Goal: Task Accomplishment & Management: Manage account settings

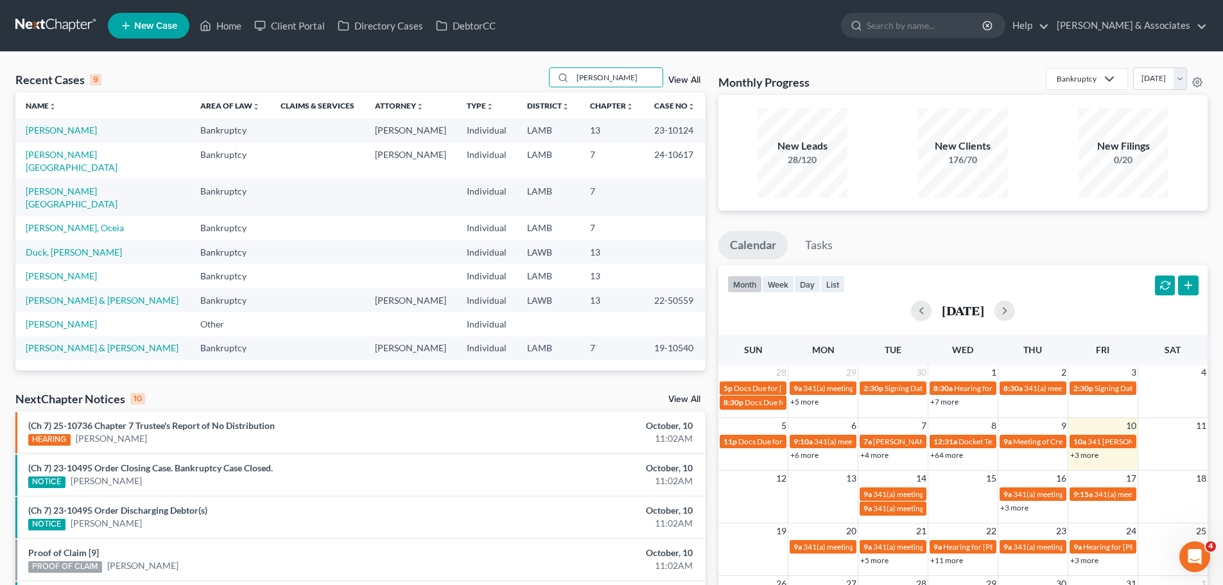
drag, startPoint x: 635, startPoint y: 86, endPoint x: 539, endPoint y: 75, distance: 97.0
click at [539, 75] on div "Recent Cases 9 [PERSON_NAME] View All" at bounding box center [360, 79] width 690 height 25
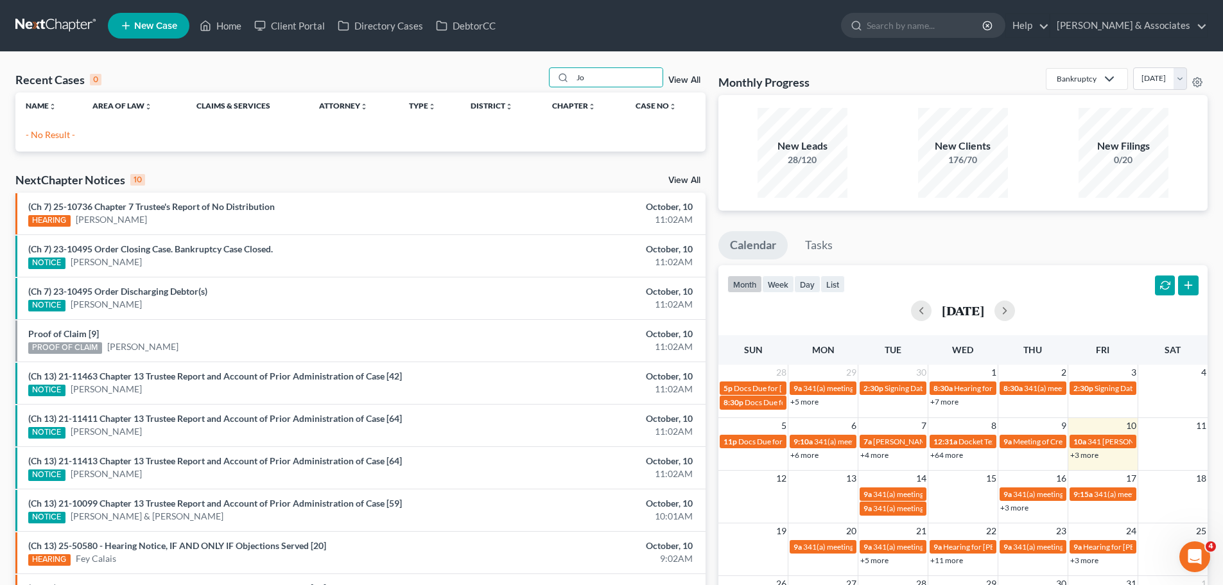
type input "J"
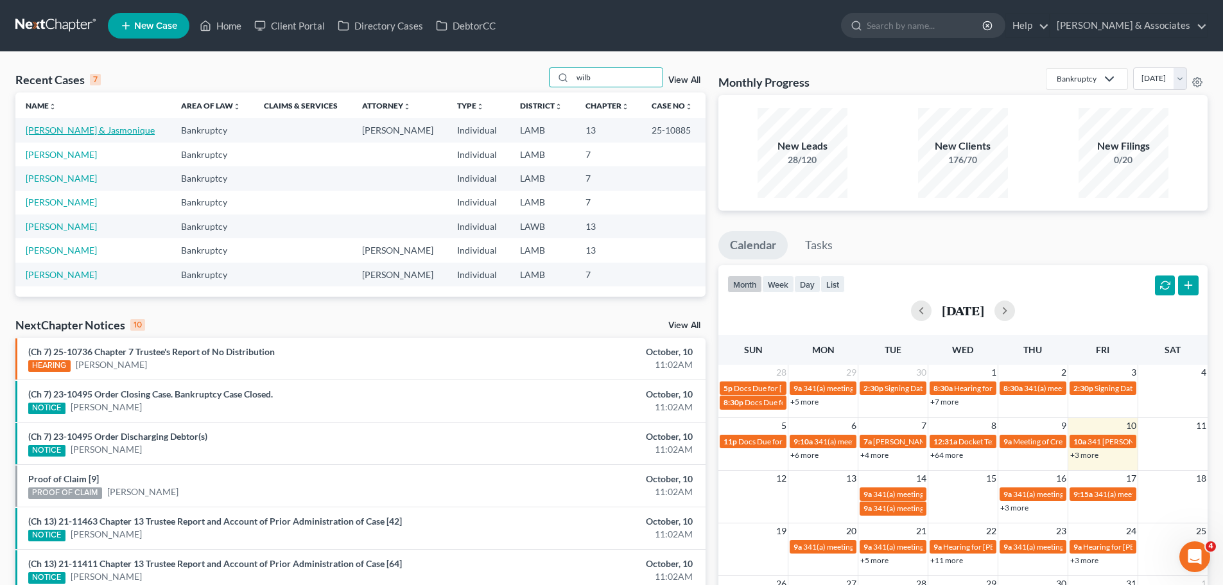
type input "wilb"
click at [94, 129] on link "[PERSON_NAME] & Jasmonique" at bounding box center [90, 130] width 129 height 11
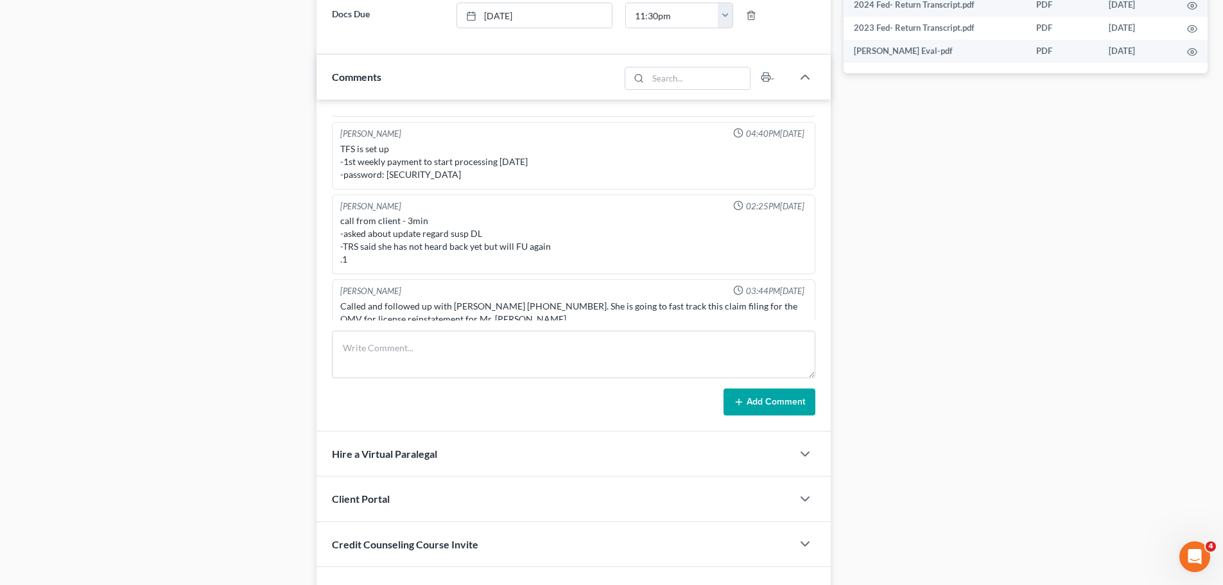
scroll to position [706, 0]
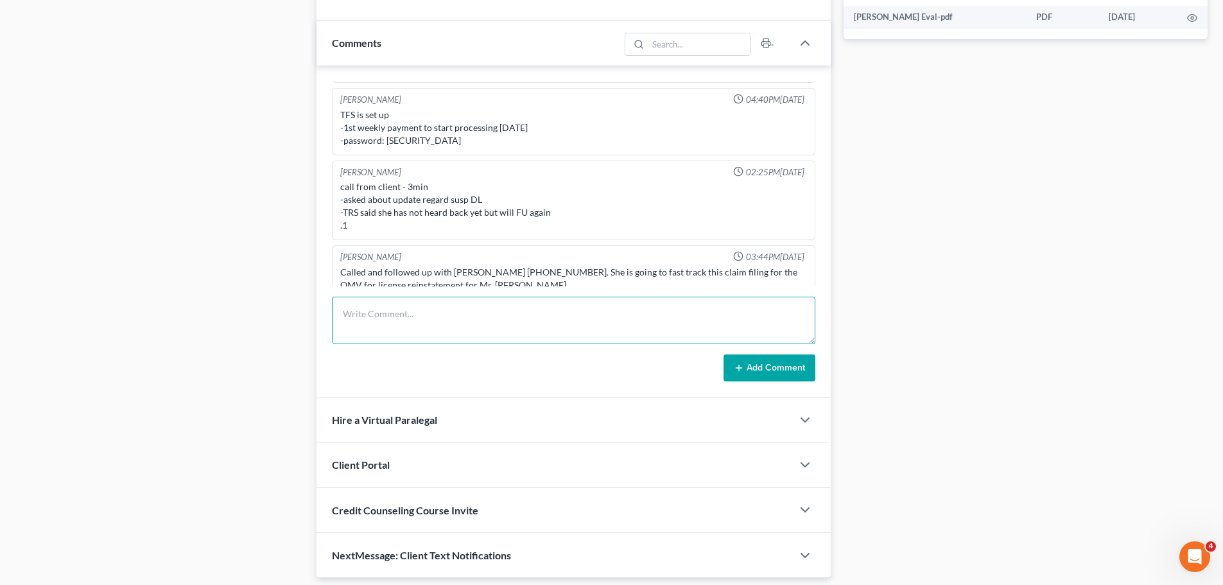
click at [385, 317] on textarea at bounding box center [574, 321] width 484 height 48
paste textarea "147064557"
type textarea "Called [PERSON_NAME], he paid the $100+$5 LawPay processing fee to add the OMV …"
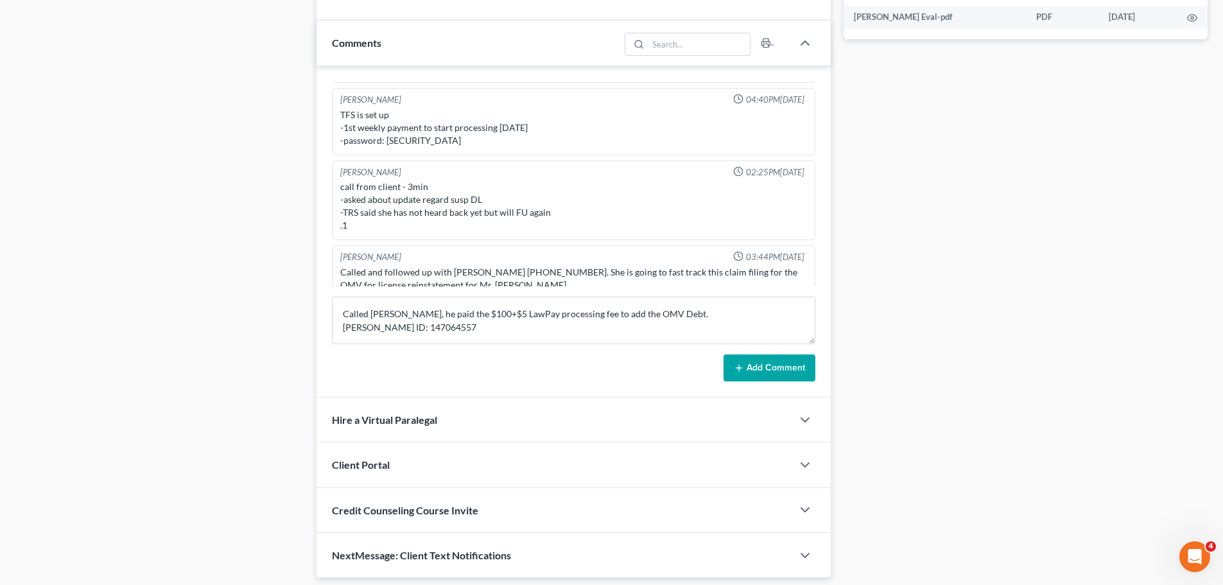
click at [769, 365] on button "Add Comment" at bounding box center [770, 368] width 92 height 27
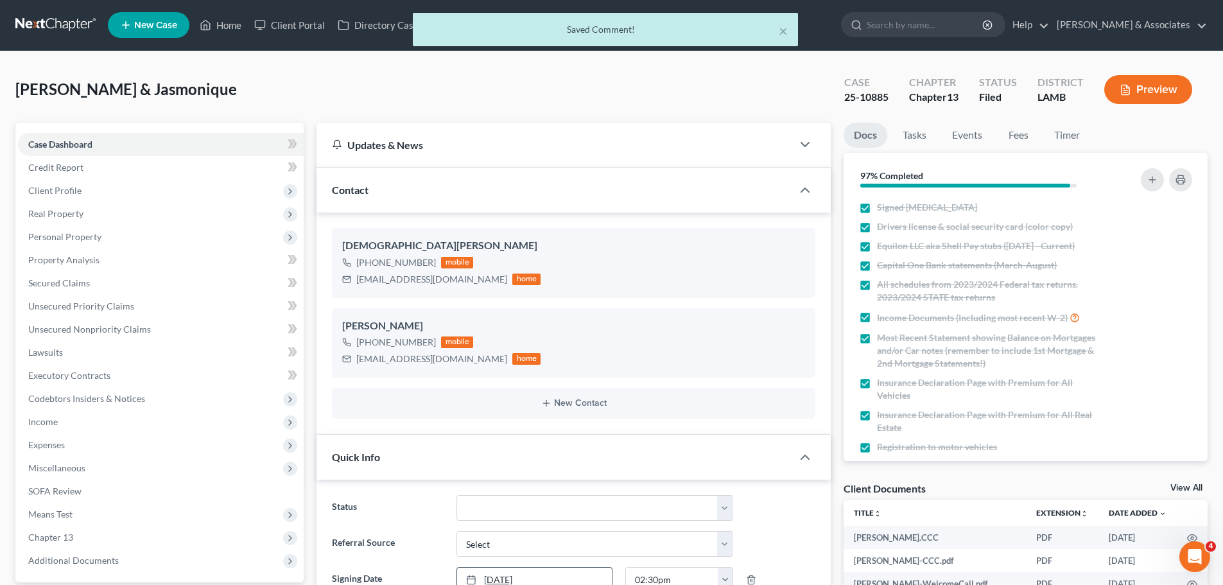
scroll to position [0, 0]
click at [1022, 136] on link "Fees" at bounding box center [1018, 135] width 41 height 25
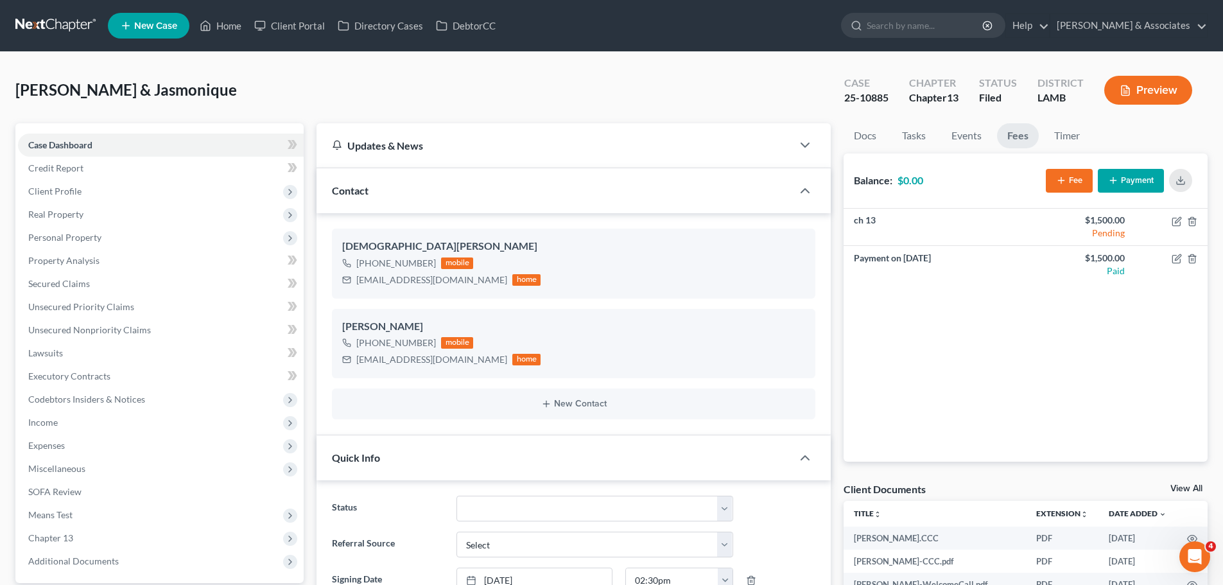
click at [1061, 177] on icon "button" at bounding box center [1061, 180] width 10 height 10
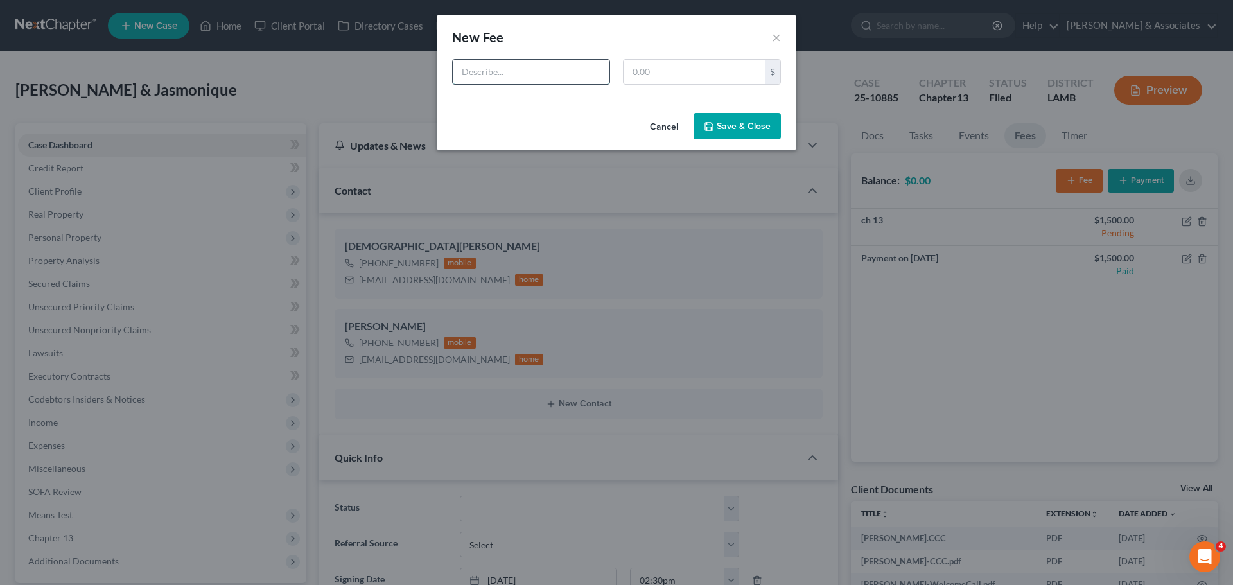
click at [479, 71] on input "text" at bounding box center [531, 72] width 157 height 24
type input "ADD CREDITOR OMV DEBT"
click at [681, 61] on input "text" at bounding box center [694, 72] width 141 height 24
type input "100.00"
click at [718, 125] on button "Save & Close" at bounding box center [737, 126] width 87 height 27
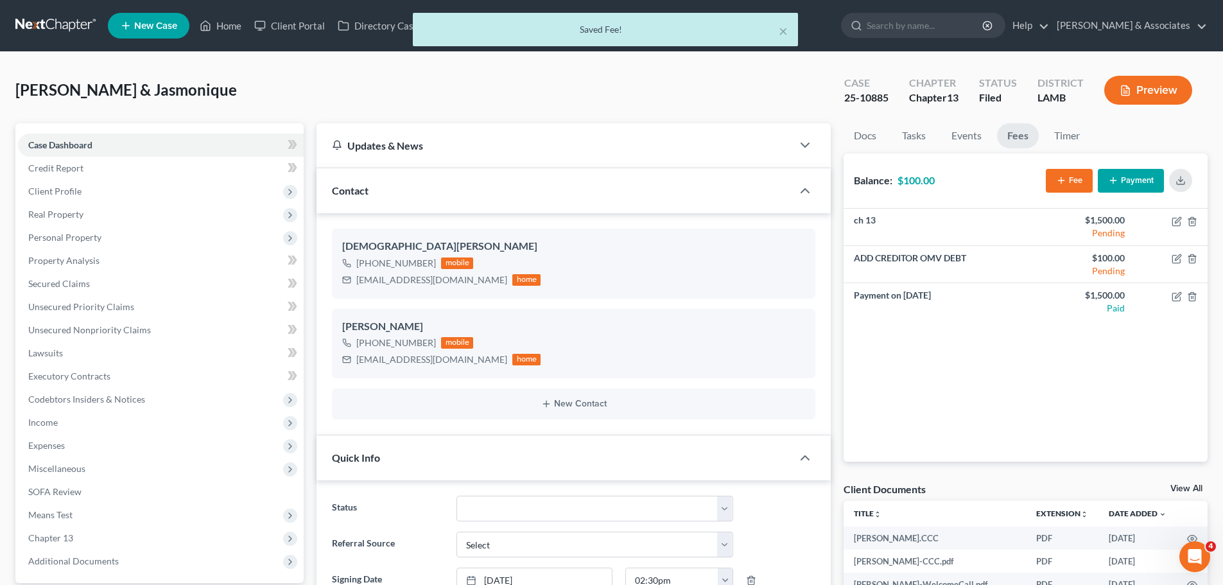
click at [1122, 182] on button "Payment" at bounding box center [1131, 181] width 66 height 24
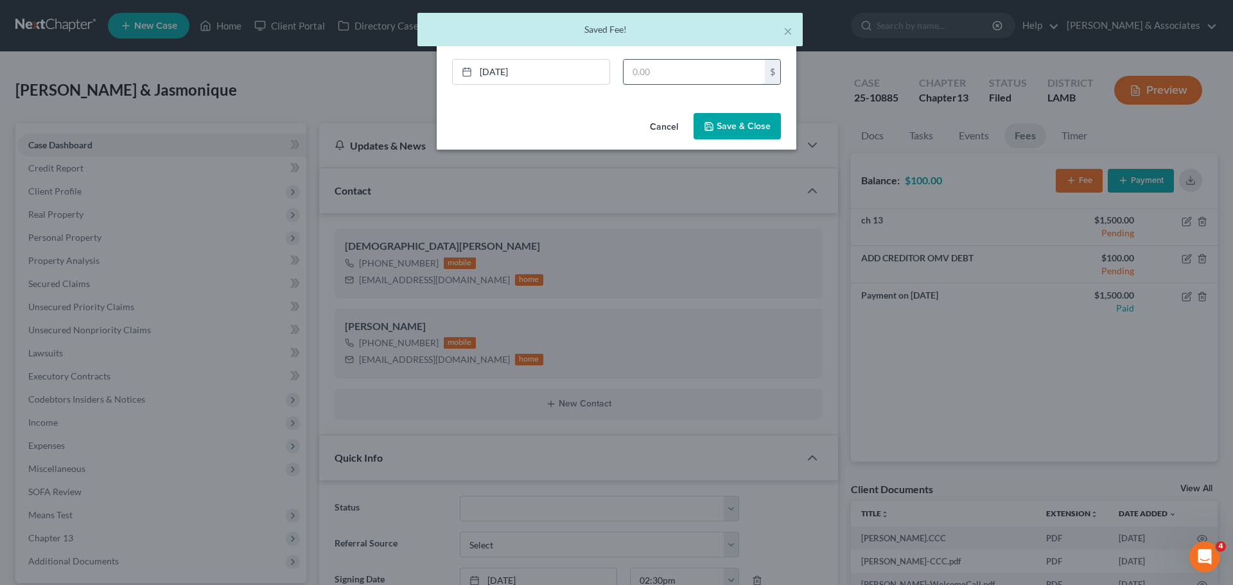
click at [651, 73] on input "text" at bounding box center [694, 72] width 141 height 24
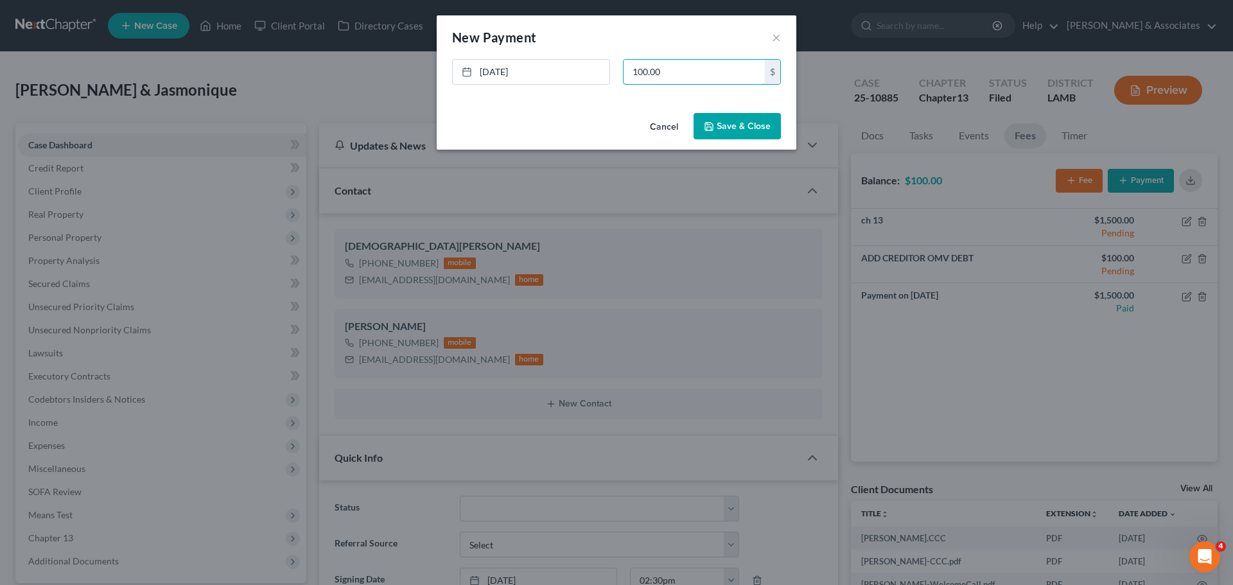
type input "100.00"
click at [755, 133] on button "Save & Close" at bounding box center [737, 126] width 87 height 27
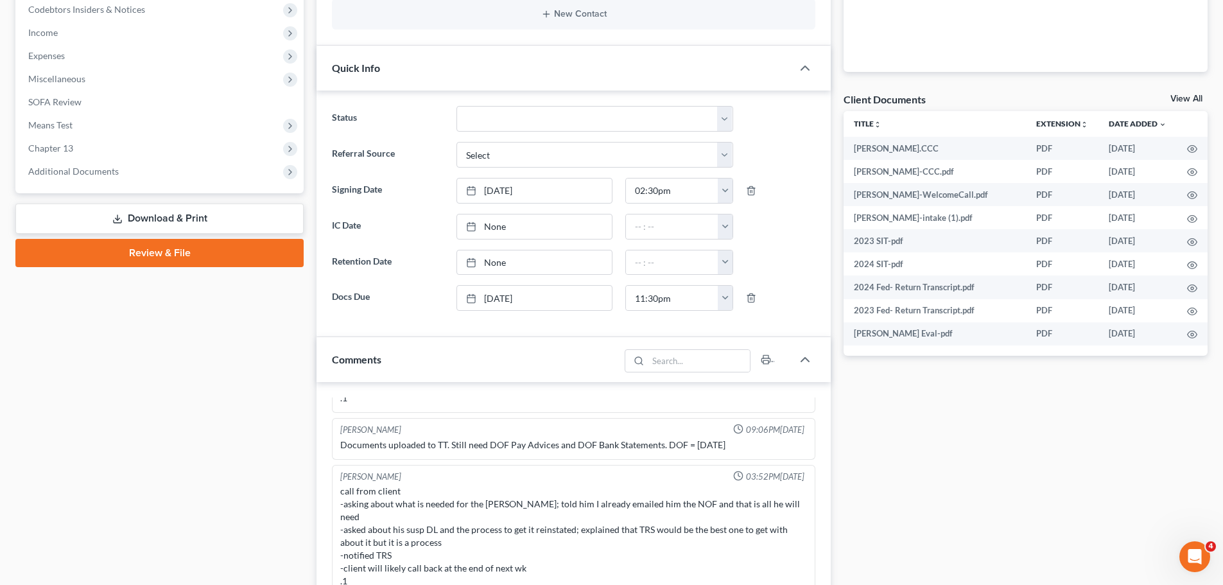
scroll to position [321, 0]
